Goal: Task Accomplishment & Management: Manage account settings

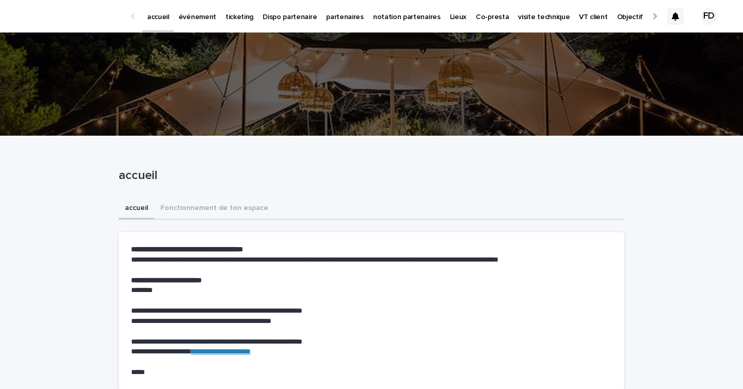
click at [201, 22] on link "événement" at bounding box center [197, 16] width 47 height 32
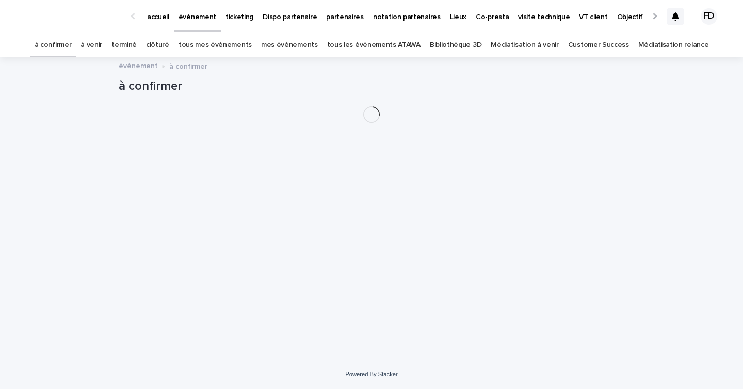
click at [383, 38] on link "tous les événements ATAWA" at bounding box center [373, 45] width 93 height 24
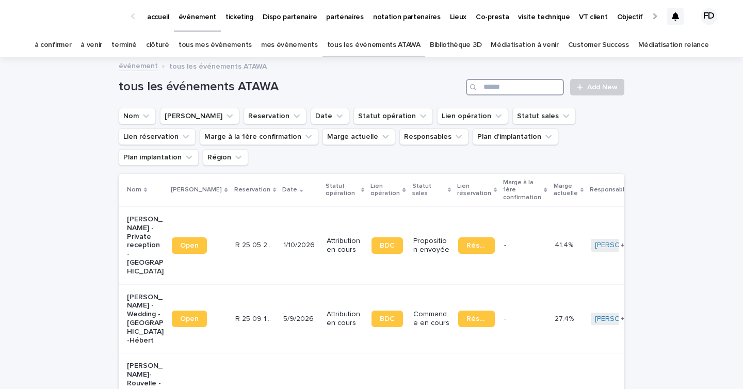
click at [525, 84] on input "Search" at bounding box center [515, 87] width 98 height 17
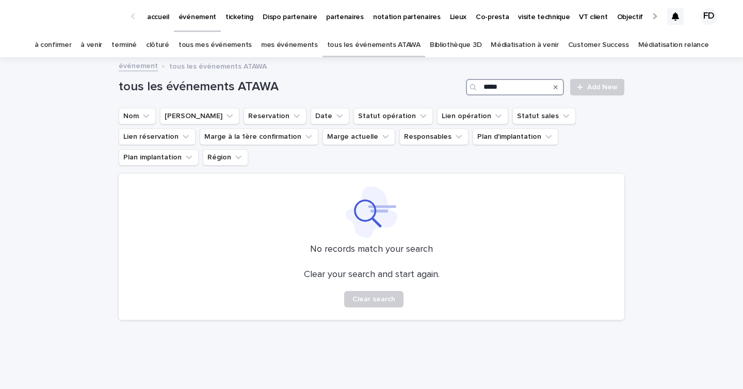
click at [512, 85] on input "*****" at bounding box center [515, 87] width 98 height 17
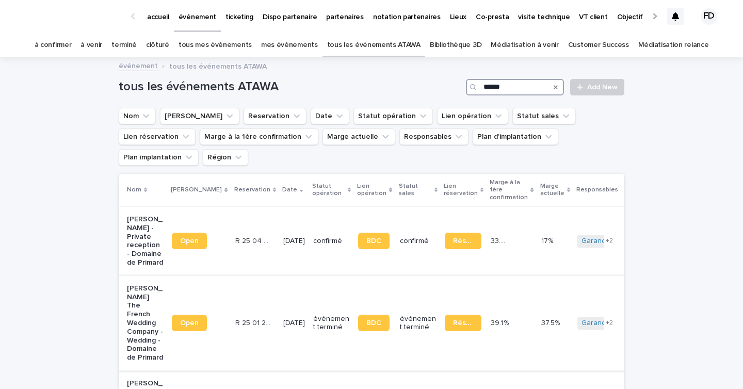
scroll to position [28, 0]
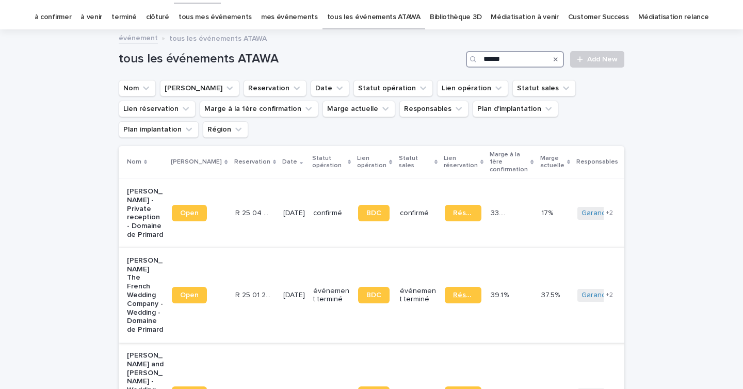
type input "******"
click at [458, 287] on link "Réservation" at bounding box center [463, 295] width 37 height 17
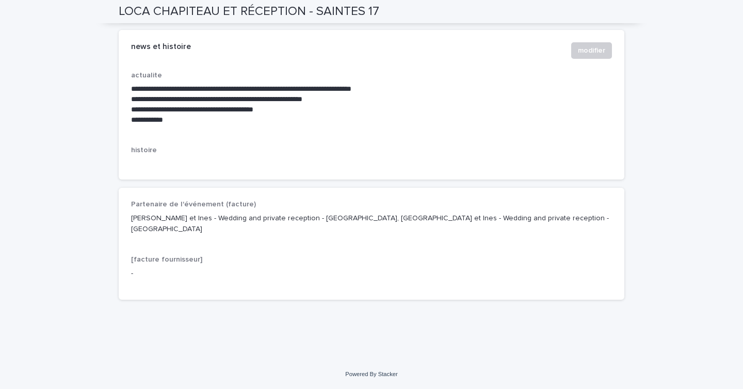
scroll to position [1673, 0]
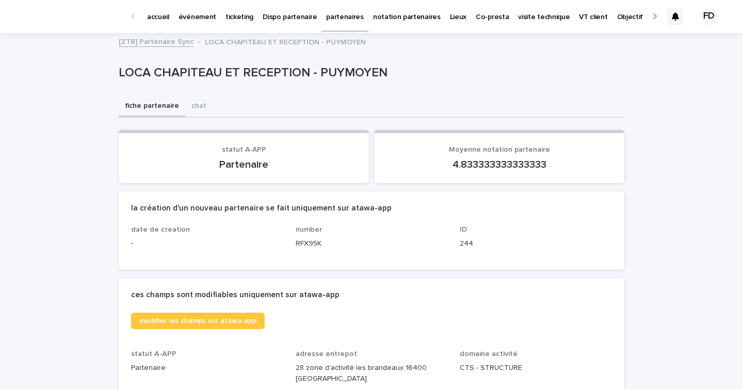
click at [147, 24] on link "accueil" at bounding box center [157, 16] width 31 height 32
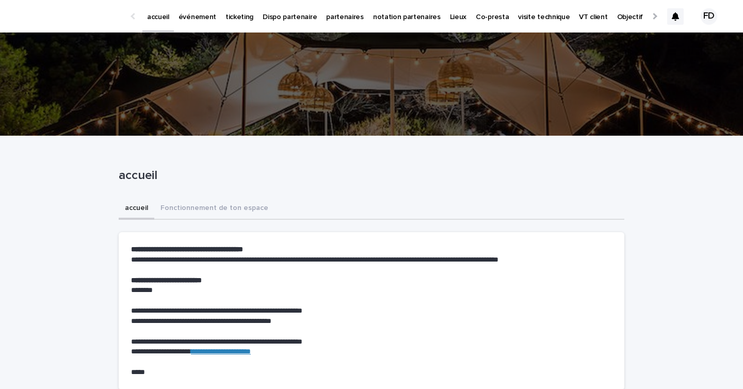
click at [196, 15] on p "événement" at bounding box center [197, 11] width 38 height 22
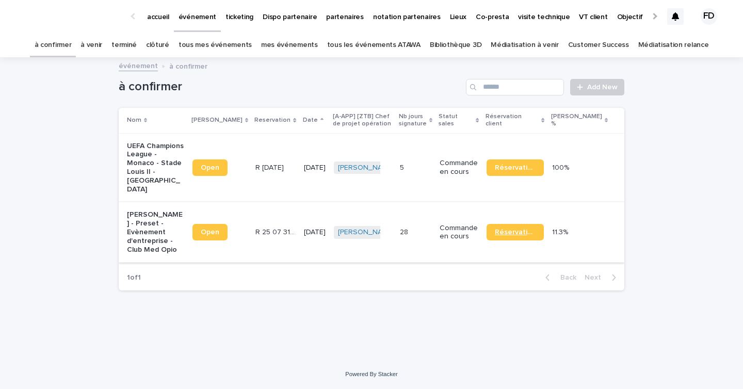
click at [535, 233] on span "Réservation" at bounding box center [515, 231] width 41 height 7
click at [684, 16] on div "FD" at bounding box center [694, 16] width 55 height 43
click at [679, 16] on div at bounding box center [675, 16] width 17 height 17
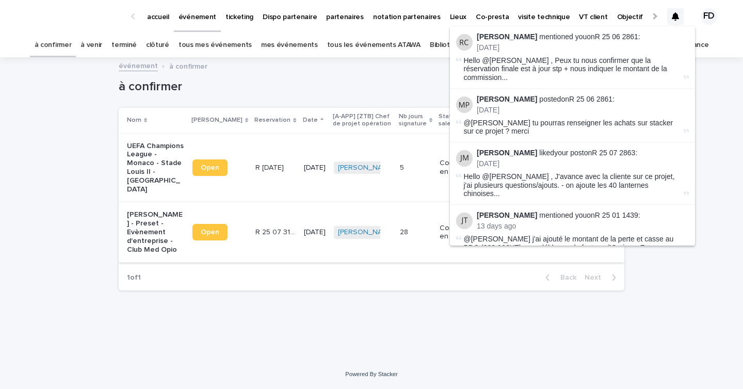
click at [164, 10] on p "accueil" at bounding box center [158, 11] width 22 height 22
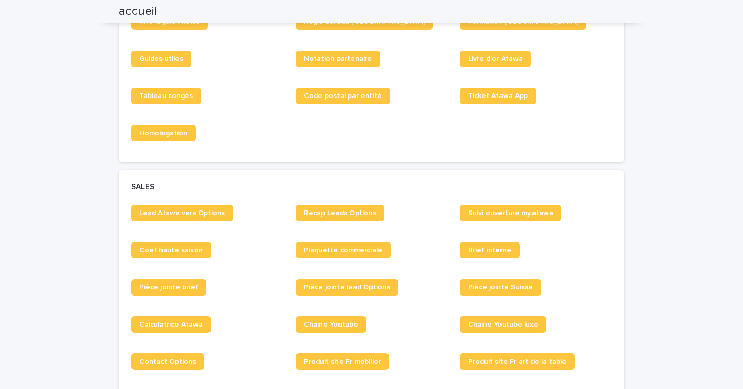
scroll to position [654, 0]
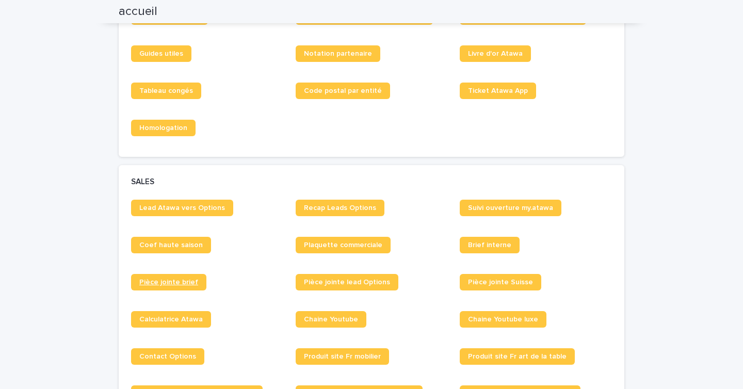
click at [182, 284] on span "Pièce jointe brief" at bounding box center [168, 281] width 59 height 7
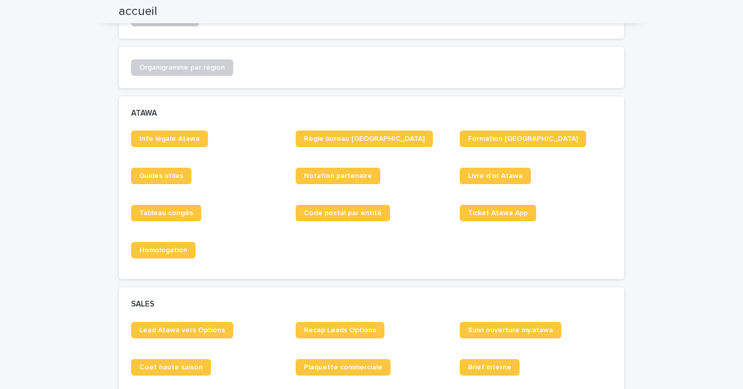
scroll to position [565, 0]
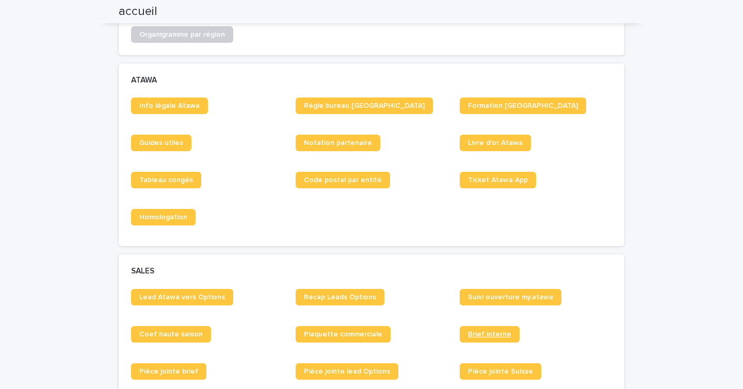
click at [502, 331] on span "Brief interne" at bounding box center [489, 334] width 43 height 7
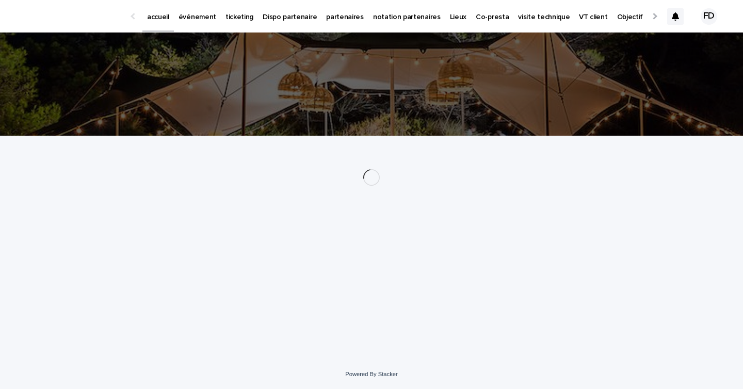
click at [184, 14] on p "événement" at bounding box center [197, 11] width 38 height 22
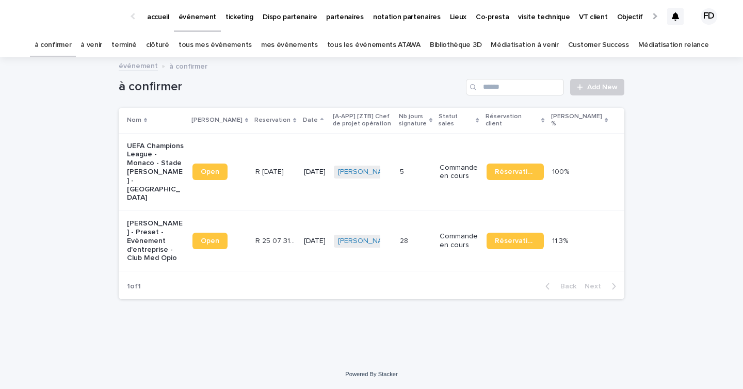
click at [102, 46] on link "à venir" at bounding box center [91, 45] width 22 height 24
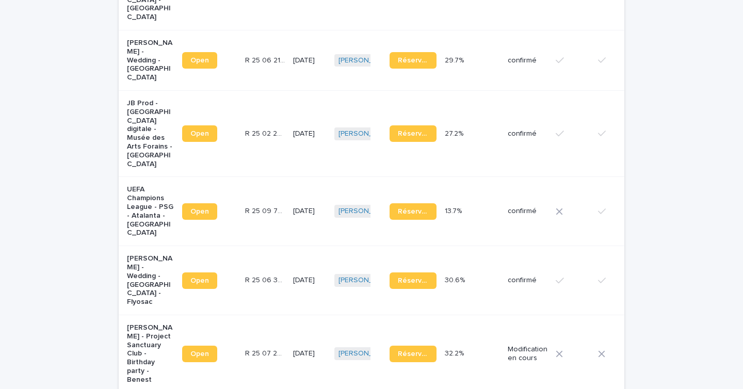
scroll to position [1054, 0]
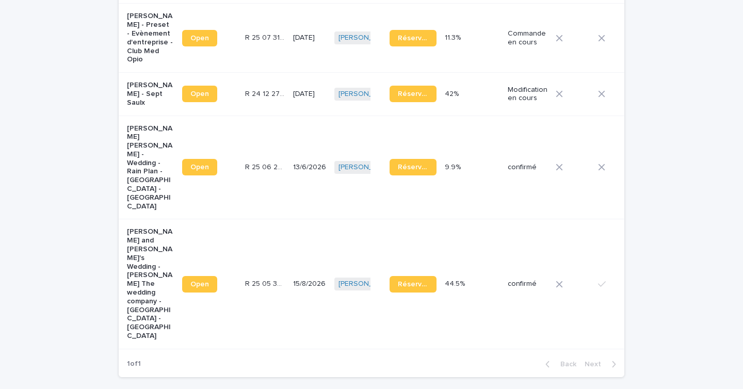
click at [503, 245] on td "confirmé" at bounding box center [527, 283] width 48 height 129
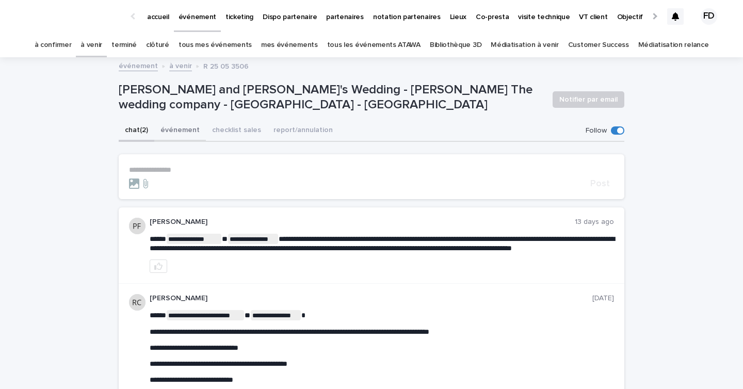
click at [175, 127] on button "événement" at bounding box center [180, 131] width 52 height 22
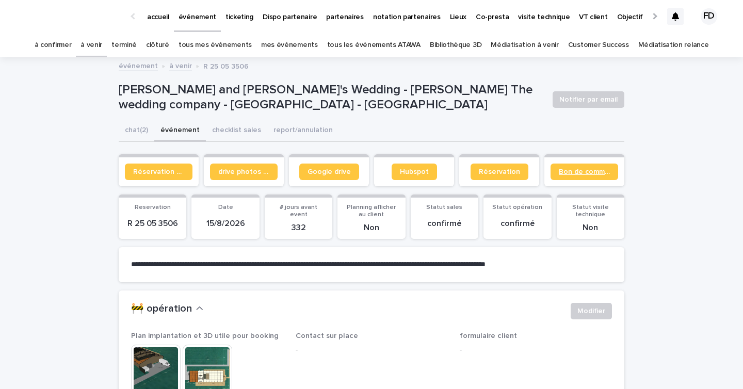
click at [571, 170] on span "Bon de commande" at bounding box center [583, 171] width 51 height 7
click at [501, 171] on span "Réservation" at bounding box center [499, 171] width 41 height 7
click at [102, 45] on link "à venir" at bounding box center [91, 45] width 22 height 24
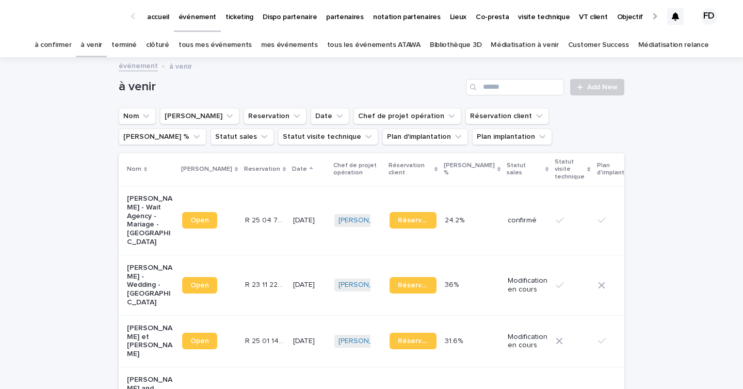
click at [392, 44] on link "tous les événements ATAWA" at bounding box center [373, 45] width 93 height 24
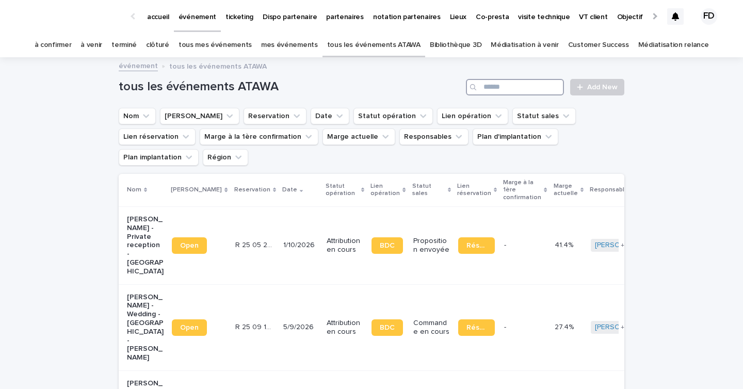
click at [502, 83] on input "Search" at bounding box center [515, 87] width 98 height 17
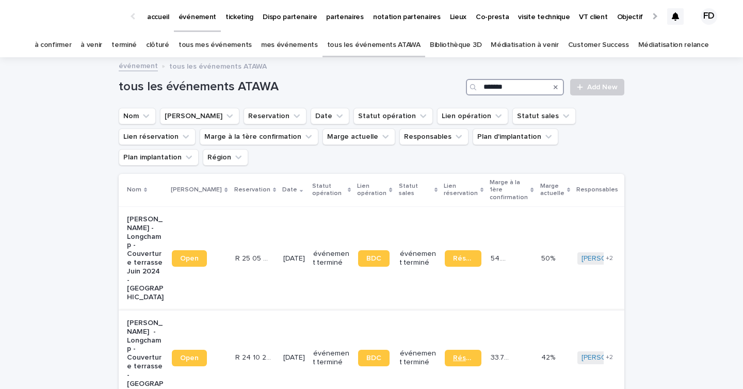
type input "*******"
click at [455, 354] on span "Réservation" at bounding box center [463, 357] width 20 height 7
click at [239, 351] on p "R 24 10 2552" at bounding box center [254, 356] width 39 height 11
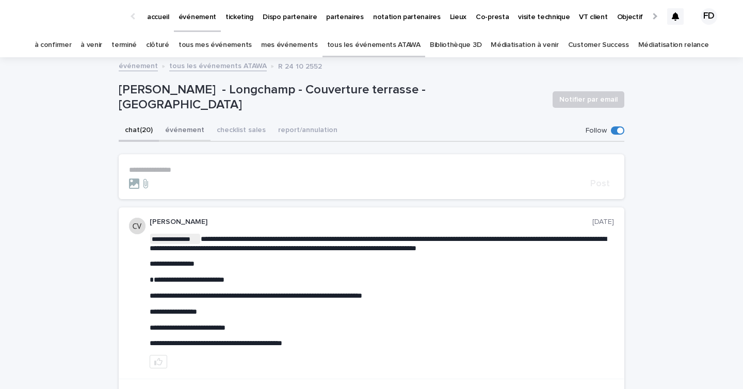
click at [175, 127] on button "événement" at bounding box center [185, 131] width 52 height 22
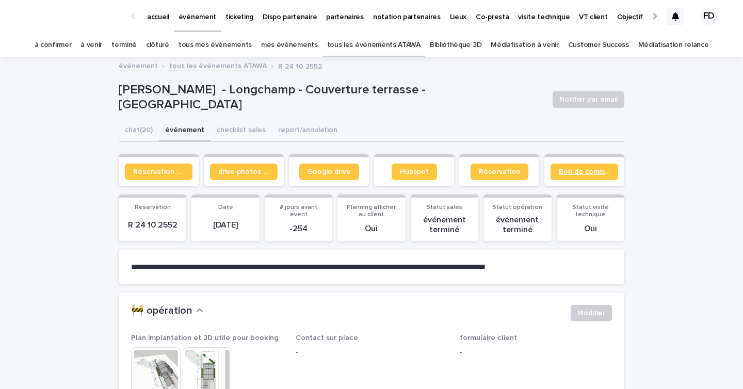
click at [593, 172] on span "Bon de commande" at bounding box center [583, 171] width 51 height 7
